Goal: Information Seeking & Learning: Learn about a topic

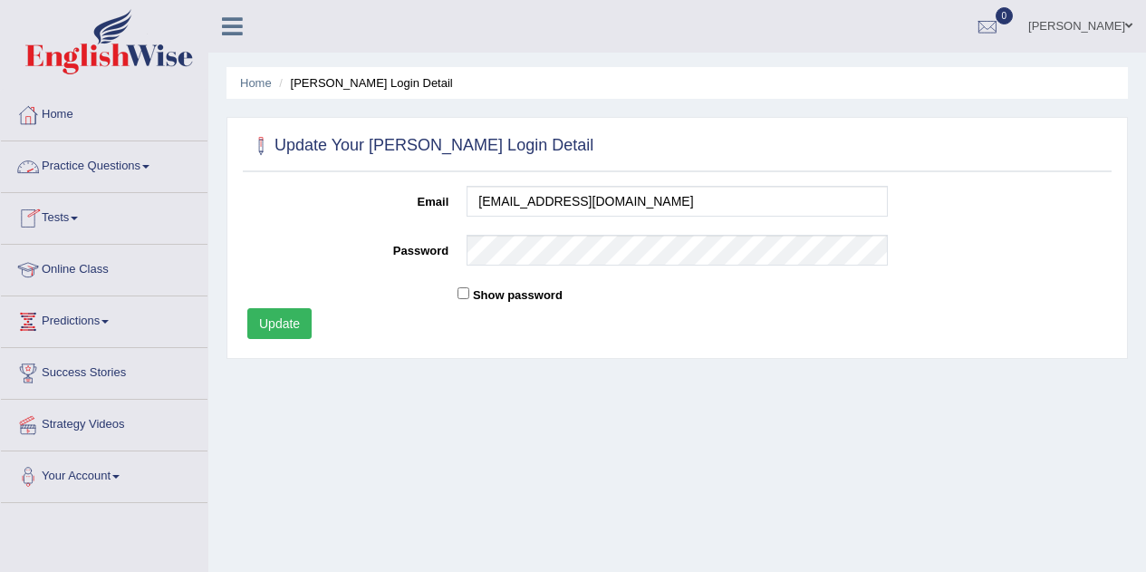
click at [90, 169] on link "Practice Questions" at bounding box center [104, 163] width 207 height 45
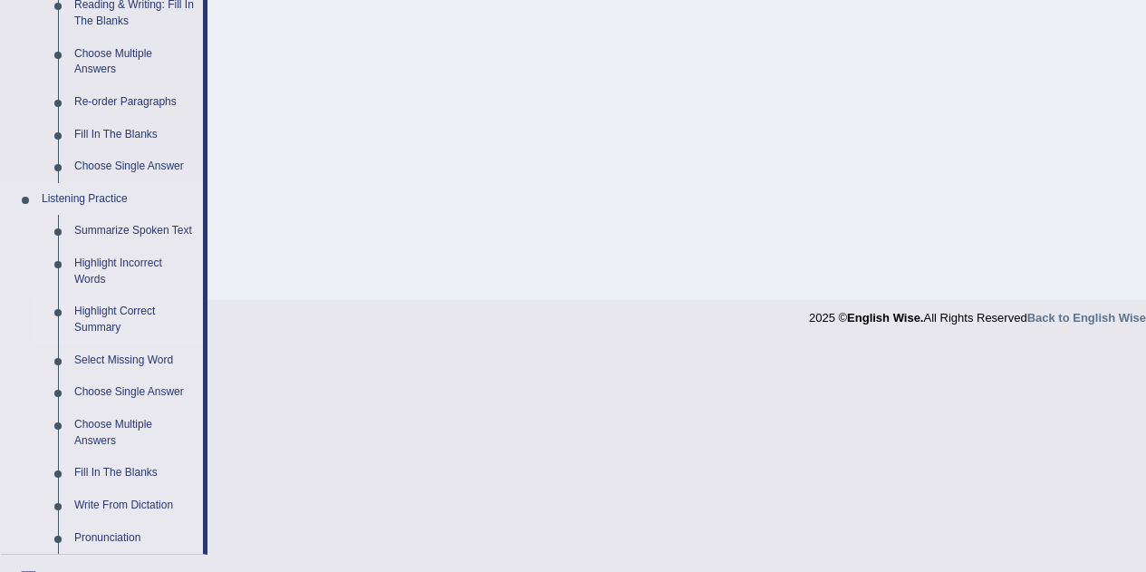
scroll to position [628, 0]
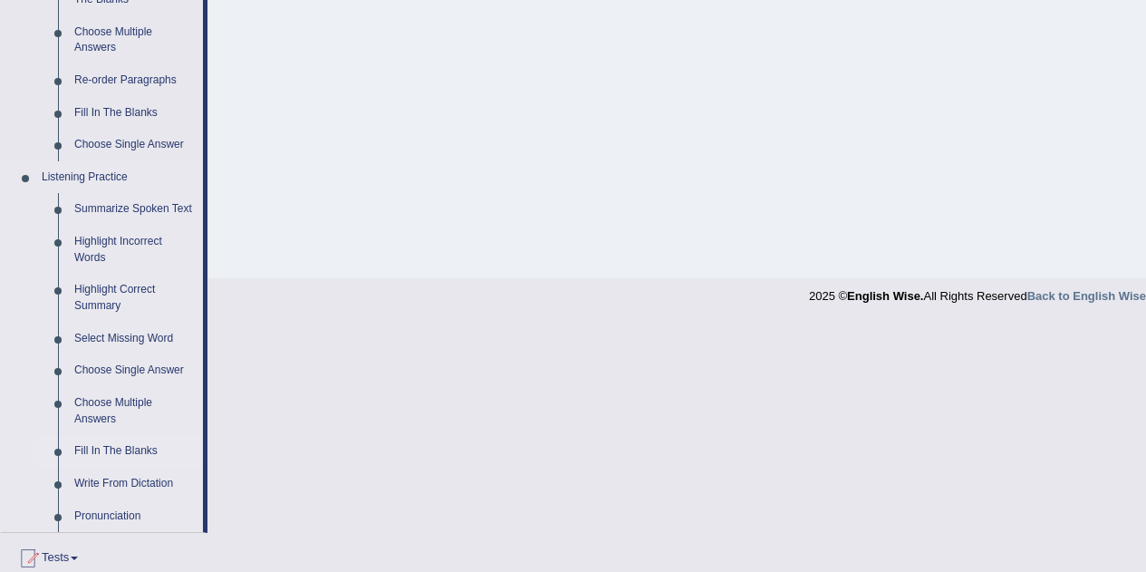
click at [153, 448] on link "Fill In The Blanks" at bounding box center [134, 451] width 137 height 33
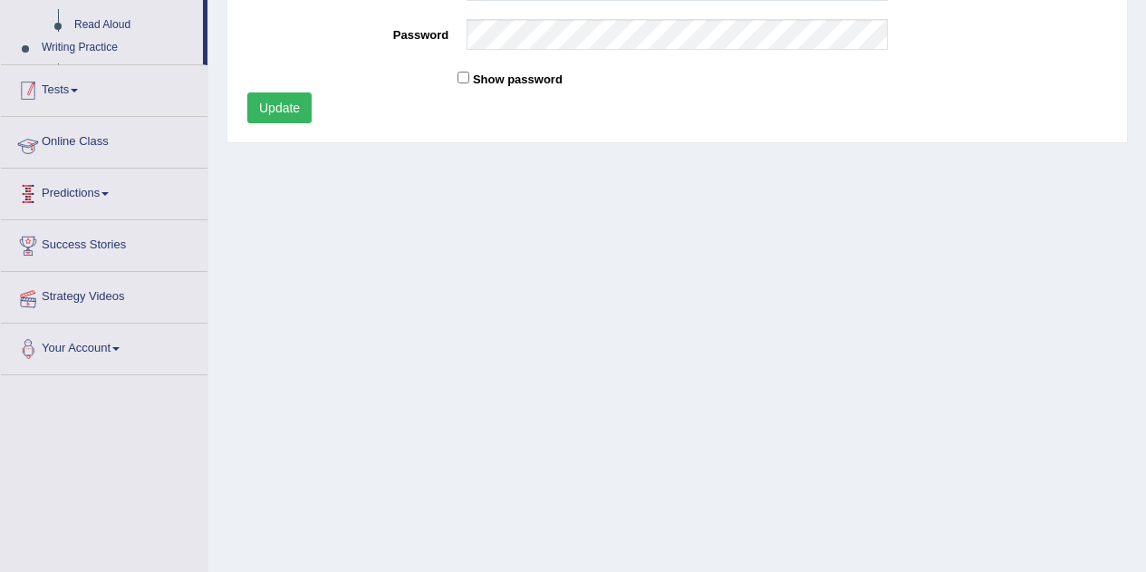
scroll to position [207, 0]
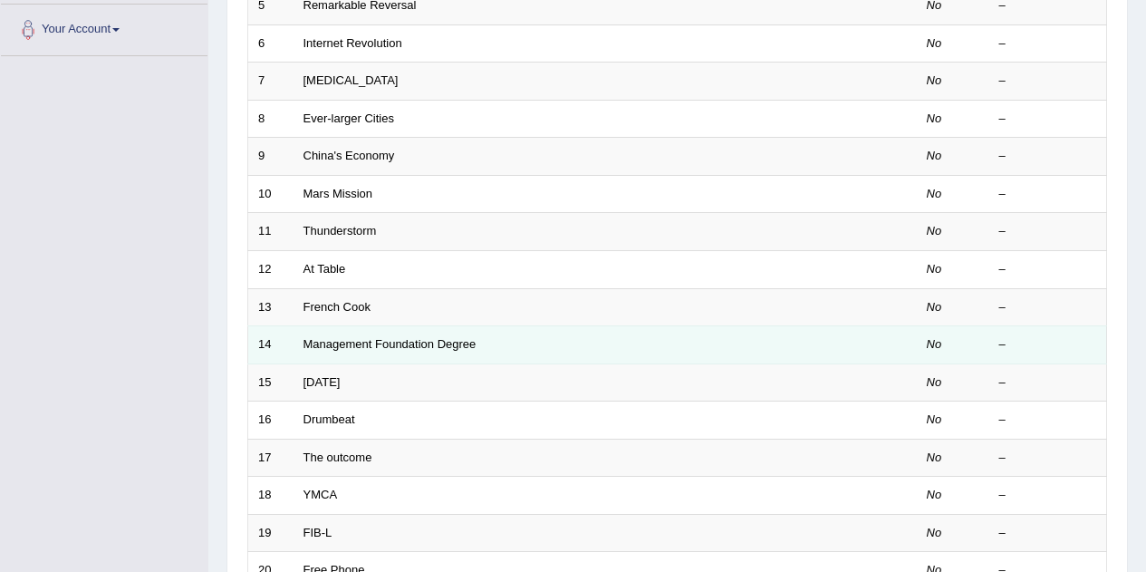
scroll to position [266, 0]
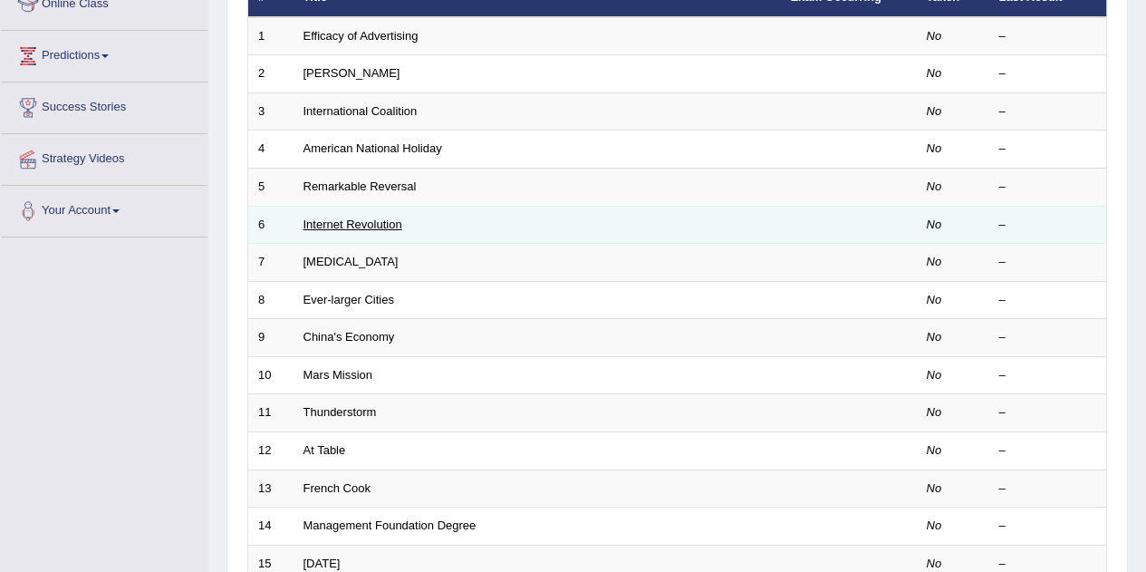
click at [364, 222] on link "Internet Revolution" at bounding box center [353, 225] width 99 height 14
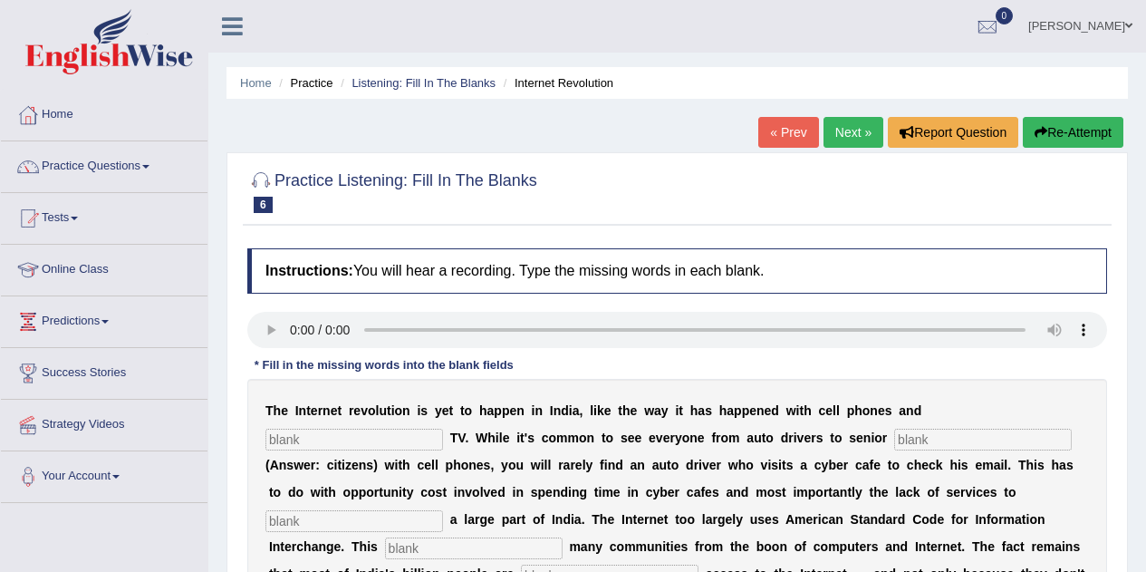
click at [312, 434] on input "text" at bounding box center [355, 440] width 178 height 22
click at [306, 442] on input "text" at bounding box center [355, 440] width 178 height 22
type input "cable"
click at [940, 440] on input "text" at bounding box center [983, 440] width 178 height 22
type input "citixaebs"
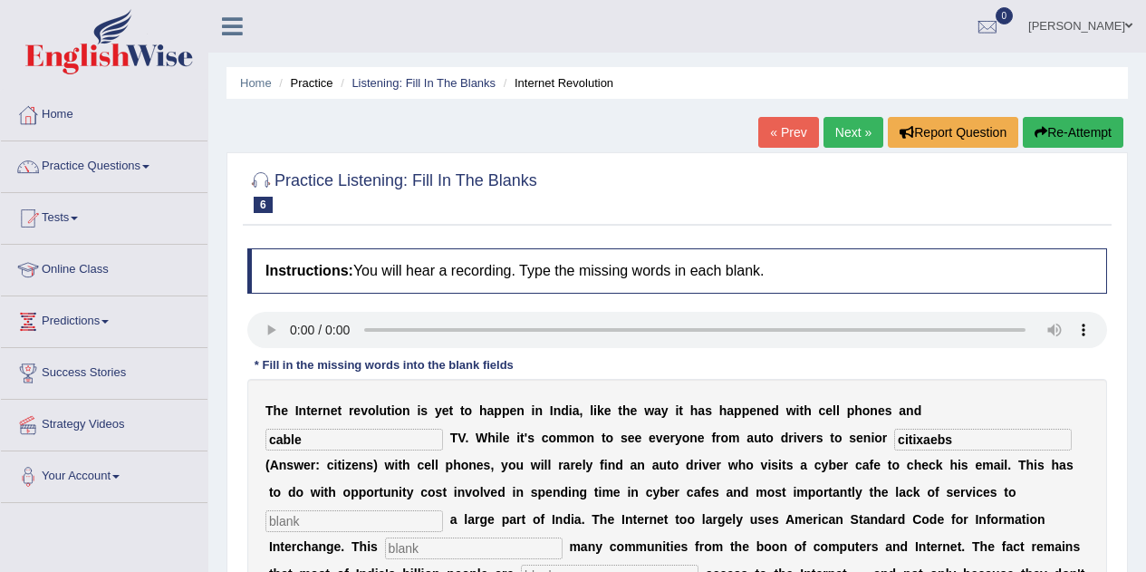
click at [1076, 125] on button "Re-Attempt" at bounding box center [1073, 132] width 101 height 31
